Goal: Task Accomplishment & Management: Manage account settings

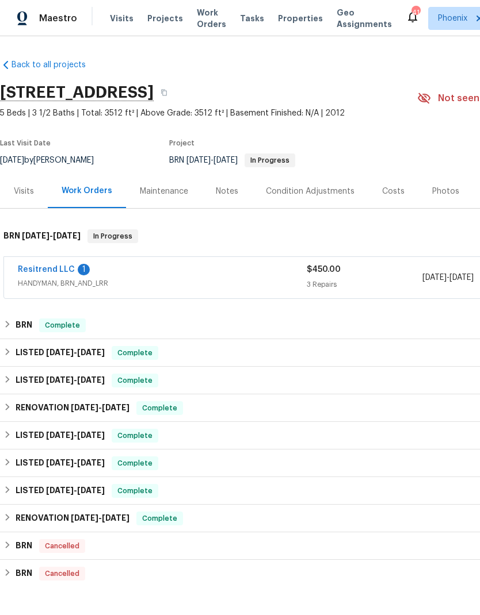
click at [27, 269] on link "Resitrend LLC" at bounding box center [46, 270] width 57 height 8
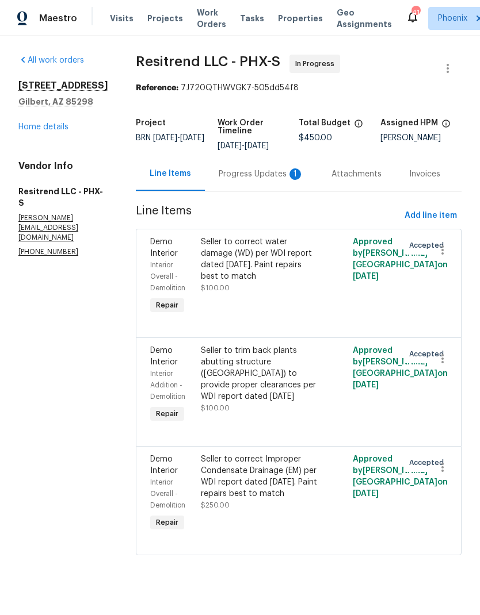
click at [18, 131] on link "Home details" at bounding box center [43, 127] width 50 height 8
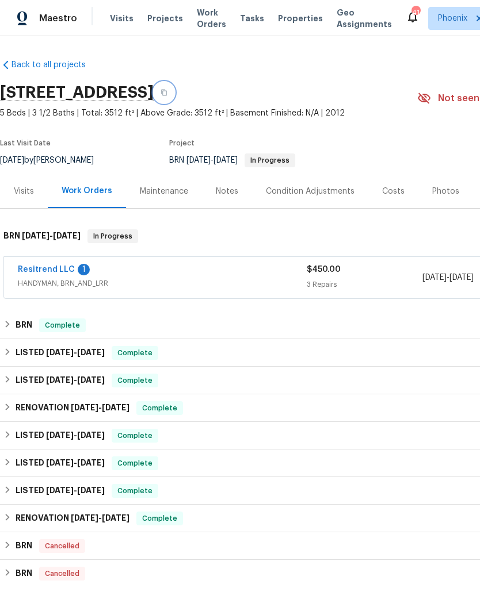
click at [167, 90] on icon "button" at bounding box center [164, 93] width 6 height 6
click at [112, 20] on span "Visits" at bounding box center [122, 19] width 24 height 12
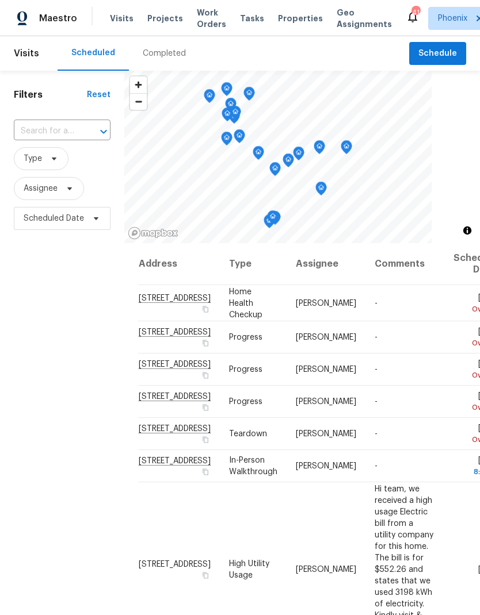
click at [34, 131] on input "text" at bounding box center [46, 131] width 64 height 18
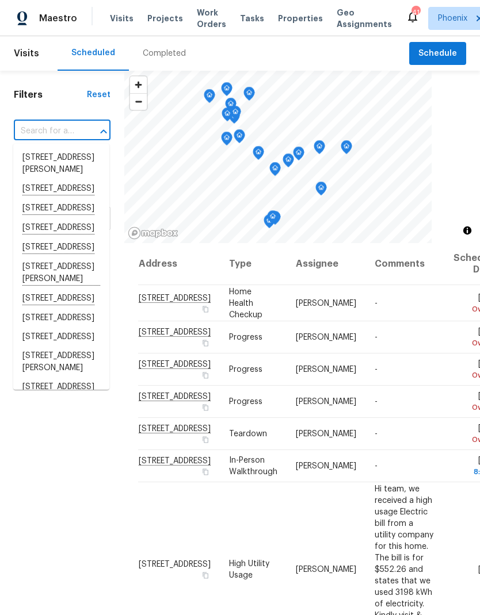
paste input "[STREET_ADDRESS]"
type input "[STREET_ADDRESS]"
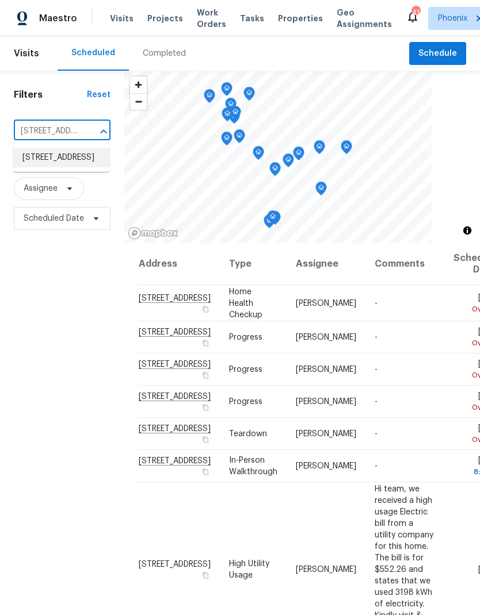
click at [33, 167] on li "[STREET_ADDRESS]" at bounding box center [61, 157] width 96 height 19
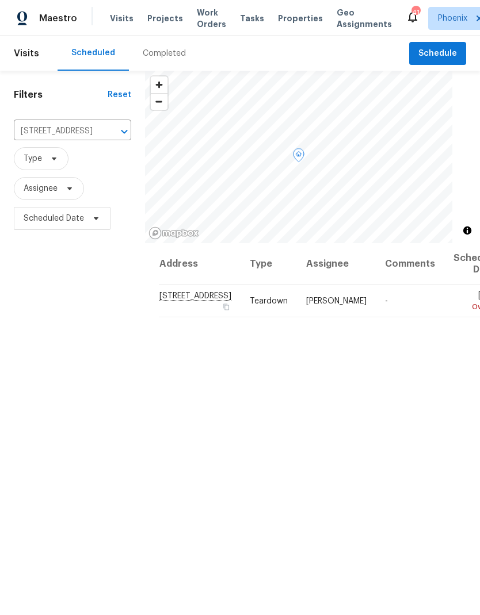
click at [0, 0] on icon at bounding box center [0, 0] width 0 height 0
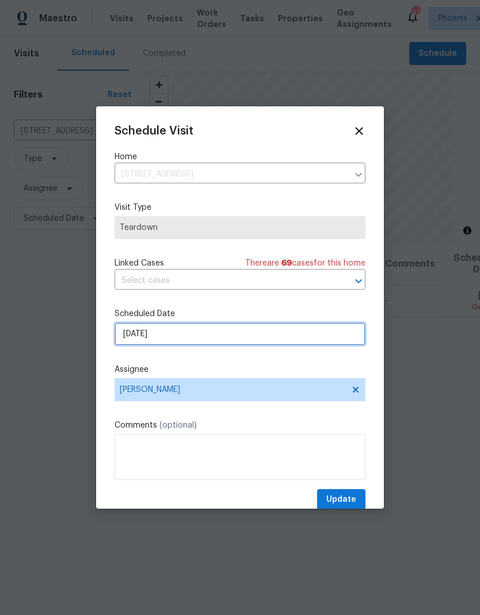
click at [298, 343] on input "[DATE]" at bounding box center [239, 334] width 251 height 23
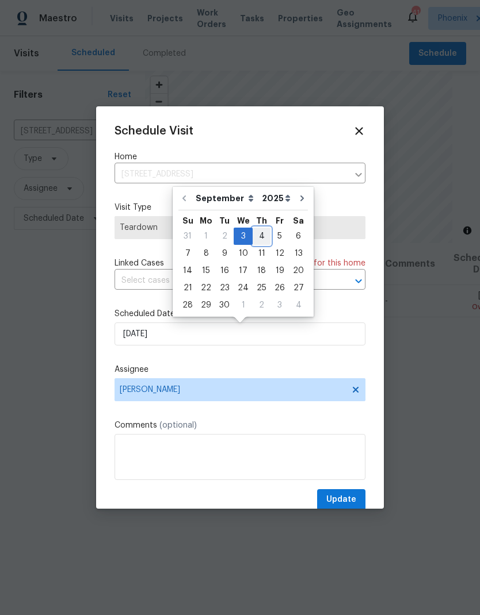
click at [260, 239] on div "4" at bounding box center [261, 236] width 18 height 16
type input "[DATE]"
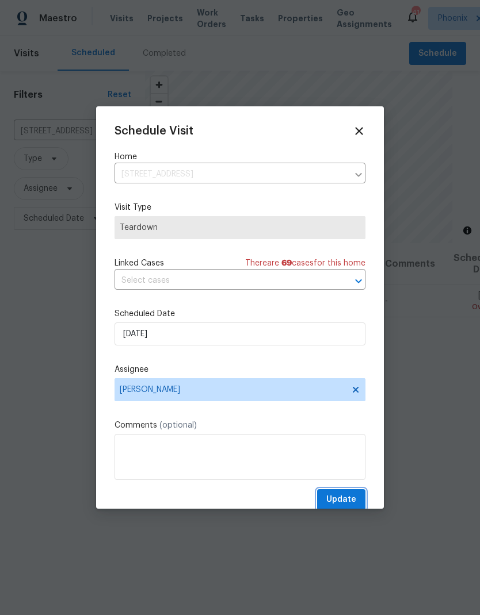
click at [350, 500] on span "Update" at bounding box center [341, 500] width 30 height 14
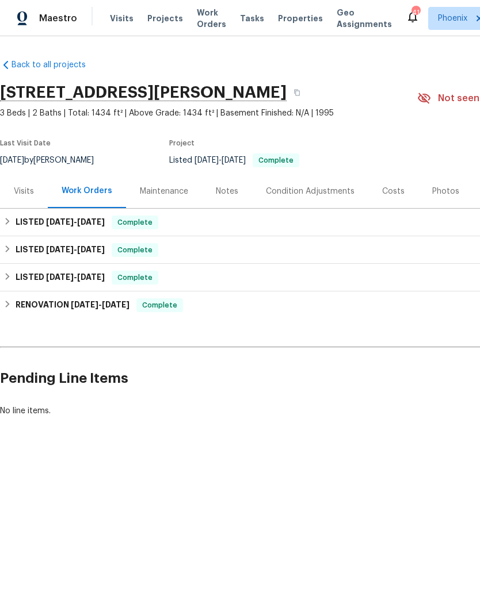
click at [24, 193] on div "Visits" at bounding box center [24, 192] width 20 height 12
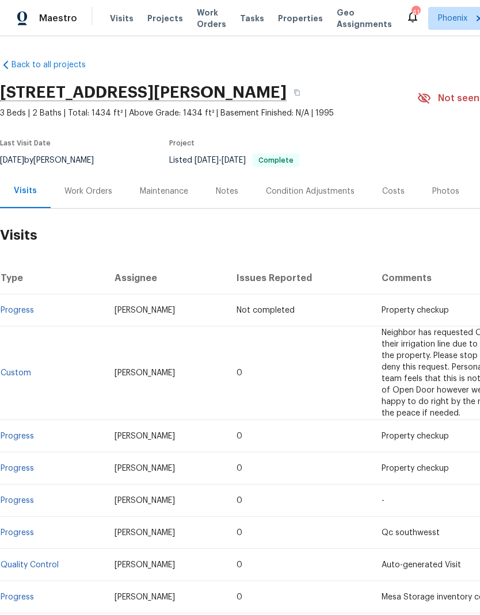
click at [21, 189] on div "Visits" at bounding box center [25, 191] width 23 height 12
